Goal: Task Accomplishment & Management: Manage account settings

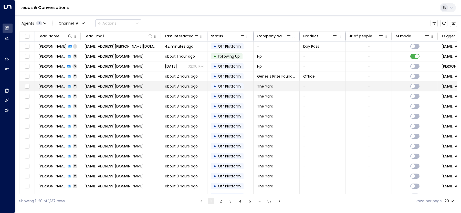
click at [143, 86] on td "[EMAIL_ADDRESS][DOMAIN_NAME]" at bounding box center [121, 87] width 80 height 10
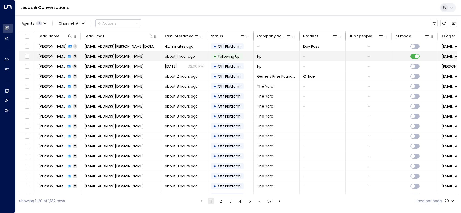
click at [115, 57] on span "[EMAIL_ADDRESS][DOMAIN_NAME]" at bounding box center [114, 56] width 59 height 5
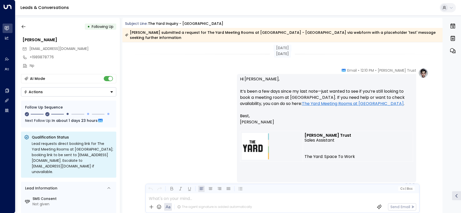
scroll to position [558, 0]
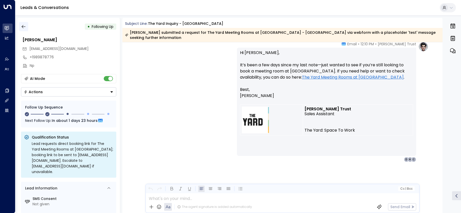
click at [21, 26] on icon "button" at bounding box center [23, 26] width 5 height 5
